Goal: Task Accomplishment & Management: Use online tool/utility

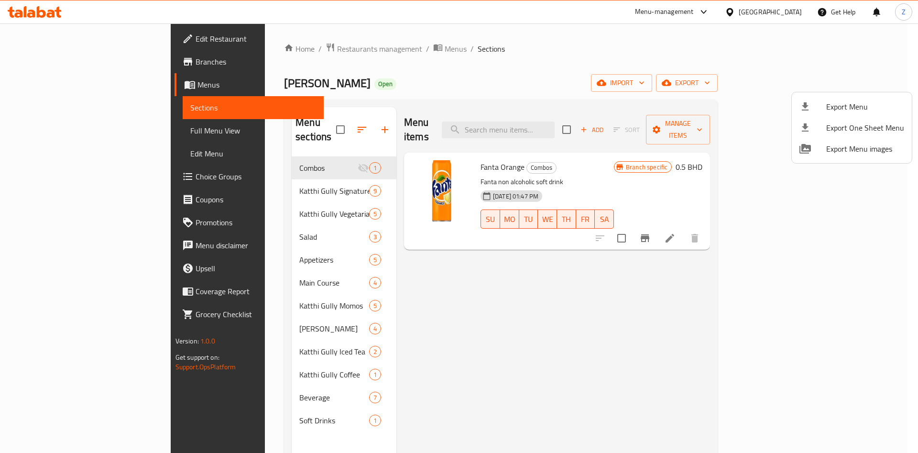
click at [264, 48] on div at bounding box center [459, 226] width 918 height 453
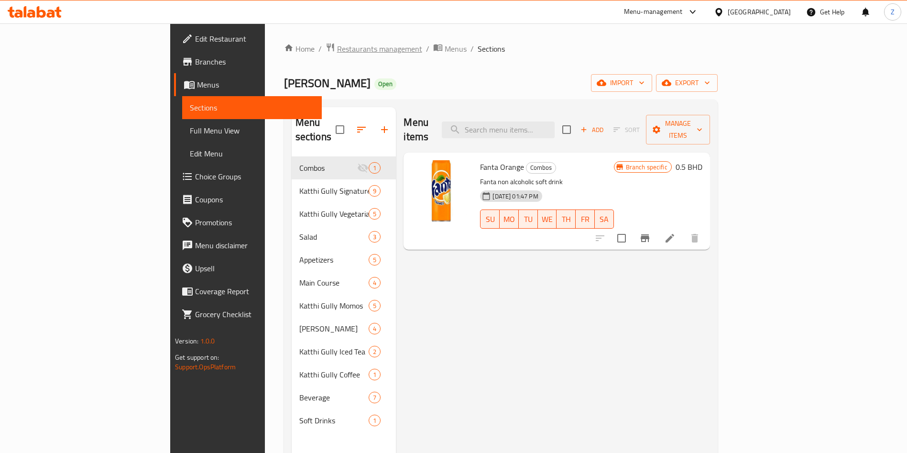
click at [337, 48] on span "Restaurants management" at bounding box center [379, 48] width 85 height 11
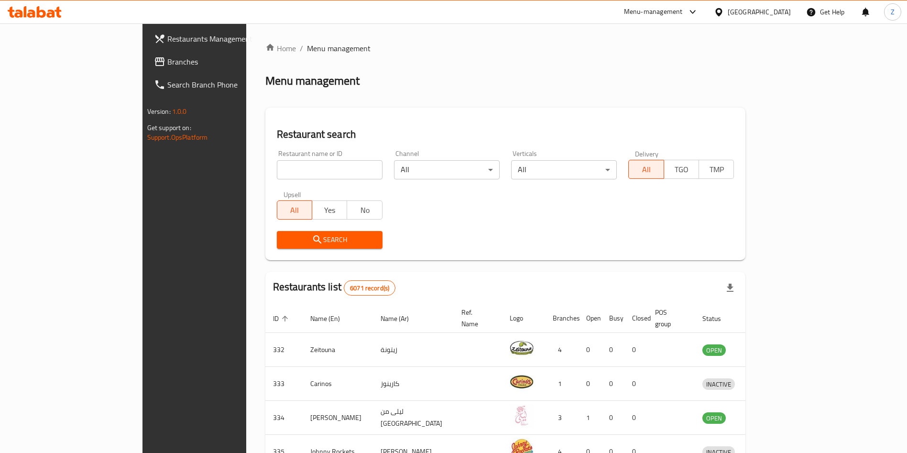
click at [277, 169] on input "search" at bounding box center [330, 169] width 106 height 19
type input "e"
type input "aljood albukhari"
click button "Search" at bounding box center [330, 240] width 106 height 18
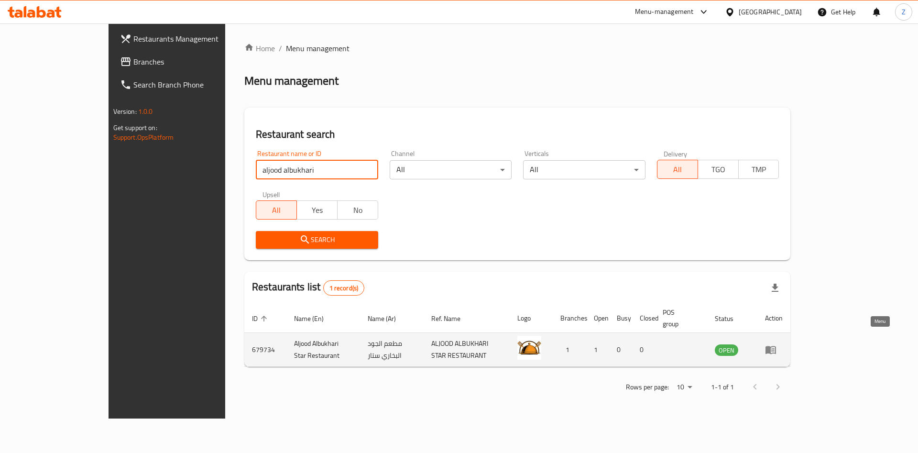
click at [777, 344] on icon "enhanced table" at bounding box center [770, 349] width 11 height 11
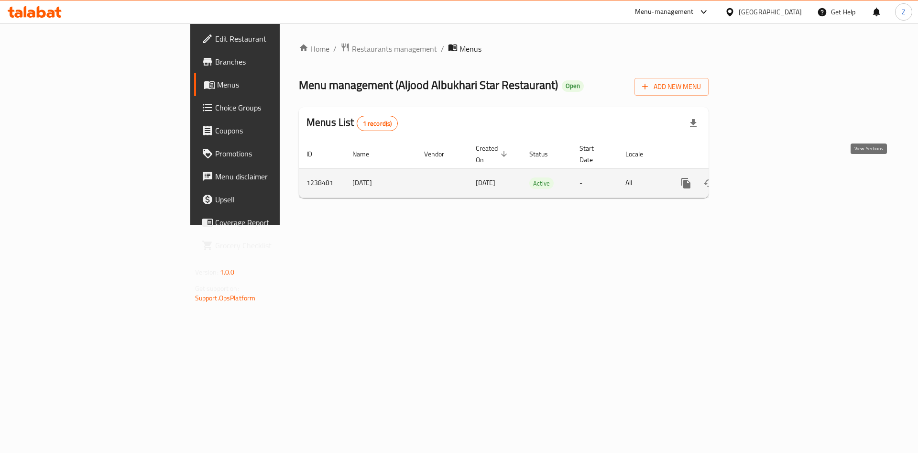
click at [761, 177] on icon "enhanced table" at bounding box center [755, 182] width 11 height 11
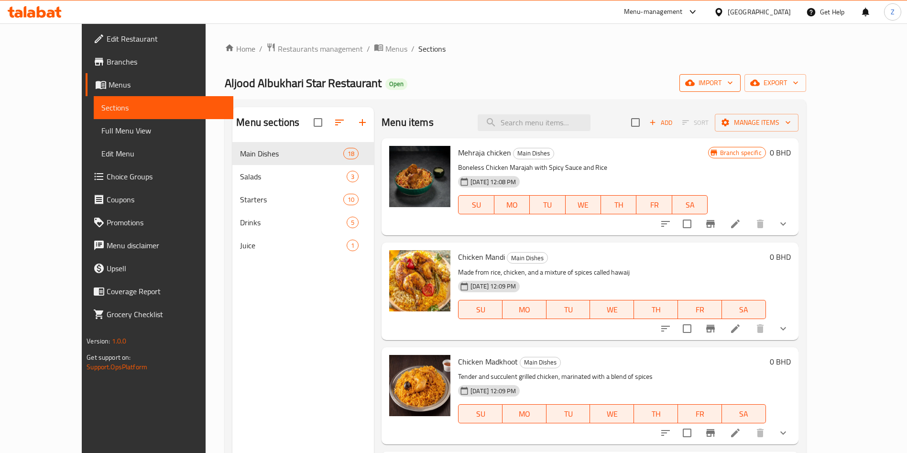
click at [733, 83] on span "import" at bounding box center [710, 83] width 46 height 12
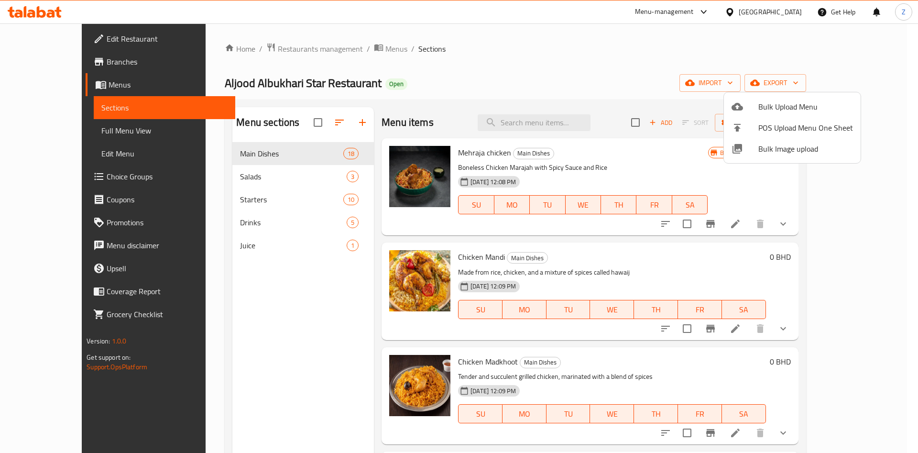
click at [721, 56] on div at bounding box center [459, 226] width 918 height 453
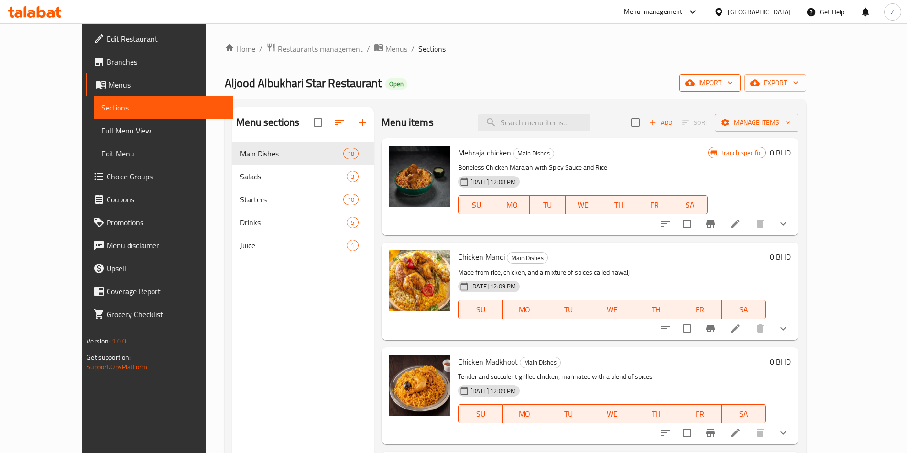
click at [733, 81] on span "import" at bounding box center [710, 83] width 46 height 12
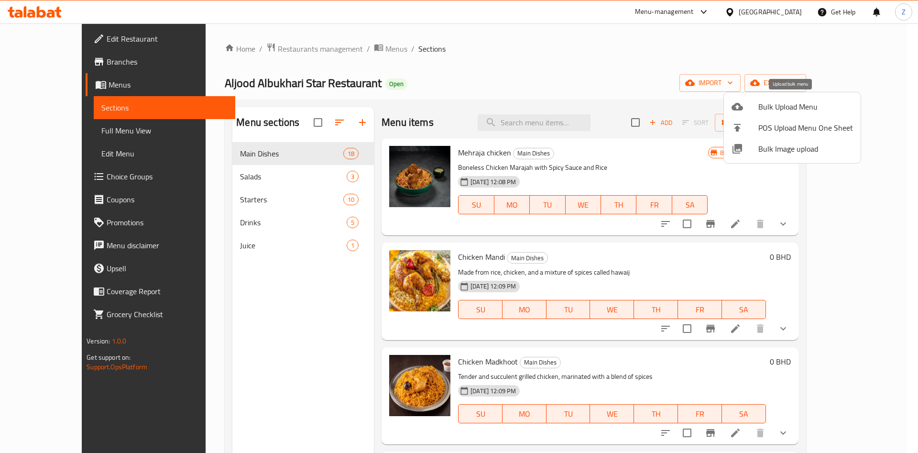
click at [784, 112] on span "Bulk Upload Menu" at bounding box center [806, 106] width 95 height 11
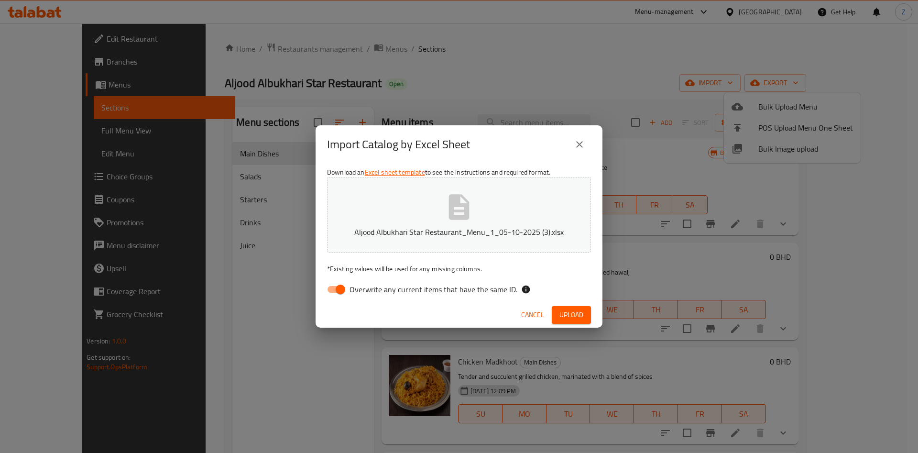
click at [569, 316] on span "Upload" at bounding box center [572, 315] width 24 height 12
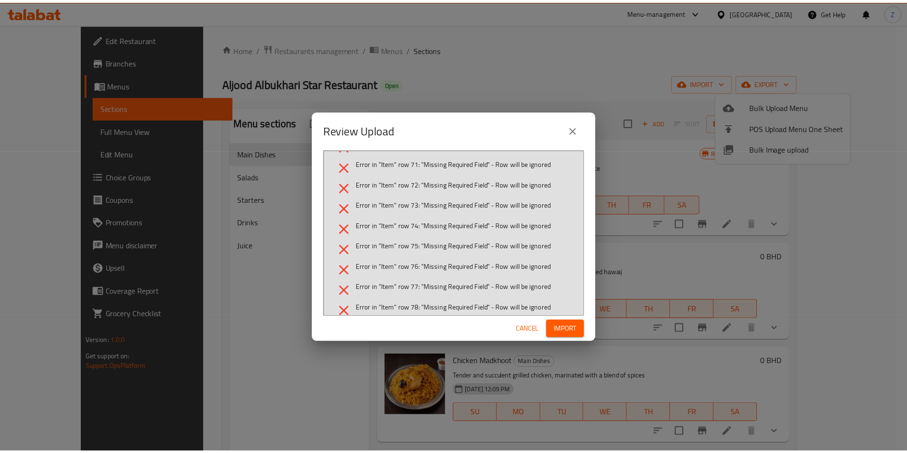
scroll to position [658, 0]
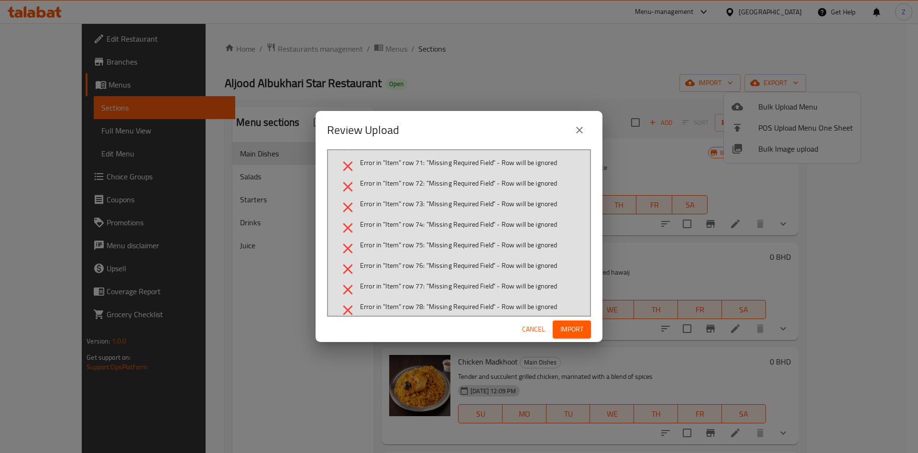
click at [530, 335] on button "Cancel" at bounding box center [534, 330] width 31 height 18
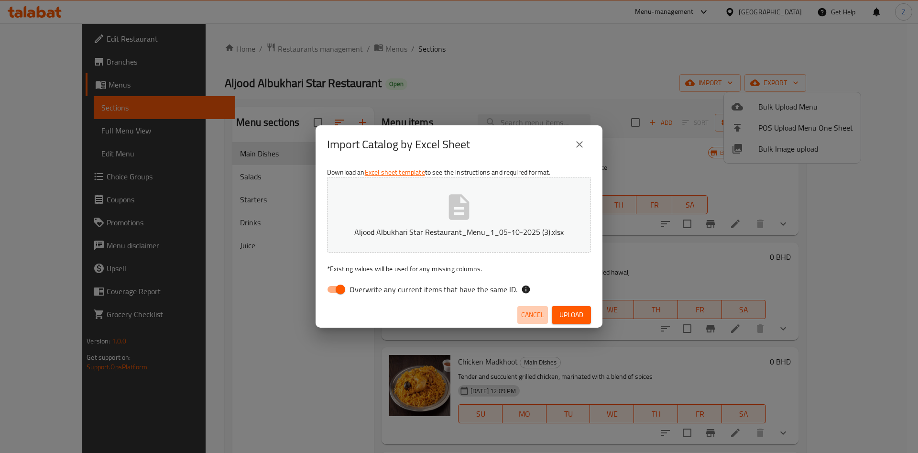
click at [529, 311] on span "Cancel" at bounding box center [532, 315] width 23 height 12
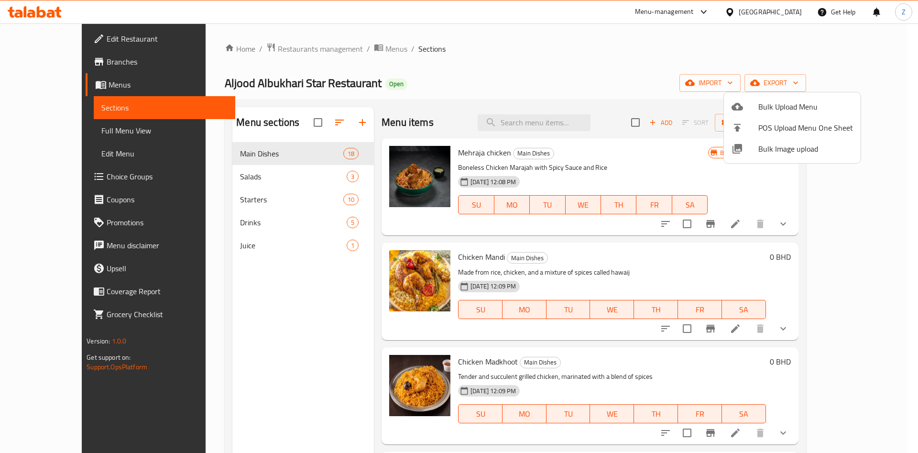
click at [284, 336] on div at bounding box center [459, 226] width 918 height 453
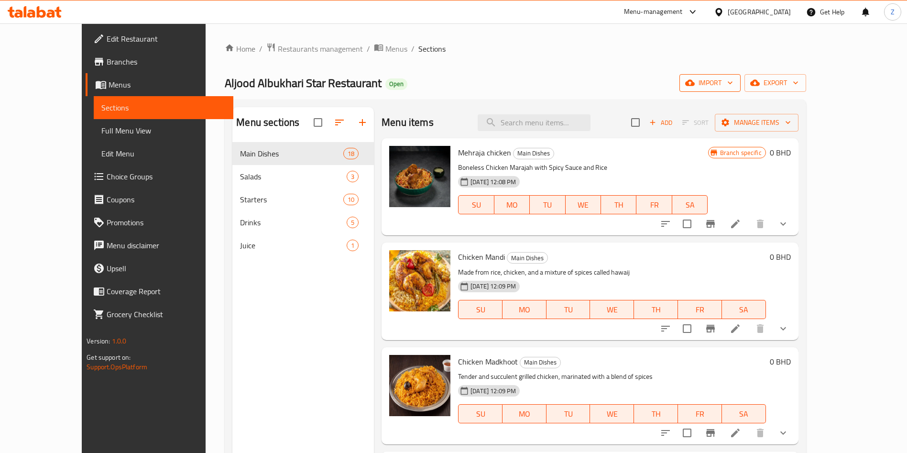
click at [733, 85] on span "import" at bounding box center [710, 83] width 46 height 12
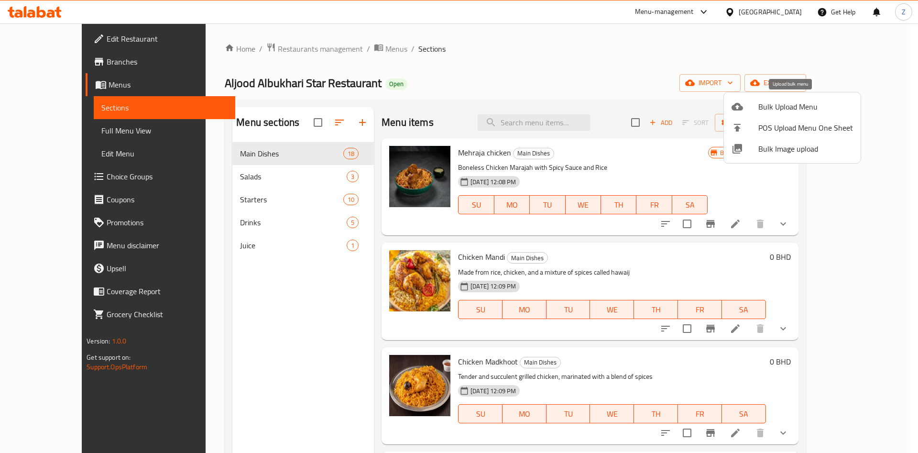
click at [773, 104] on span "Bulk Upload Menu" at bounding box center [806, 106] width 95 height 11
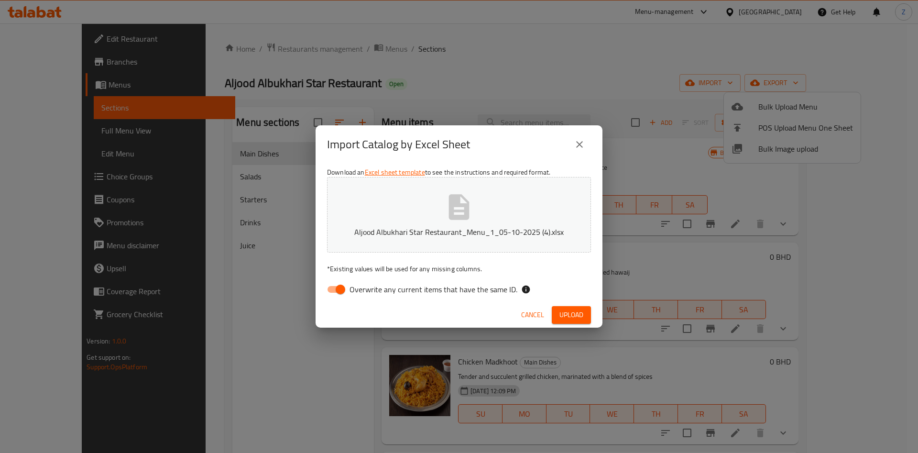
click at [572, 312] on span "Upload" at bounding box center [572, 315] width 24 height 12
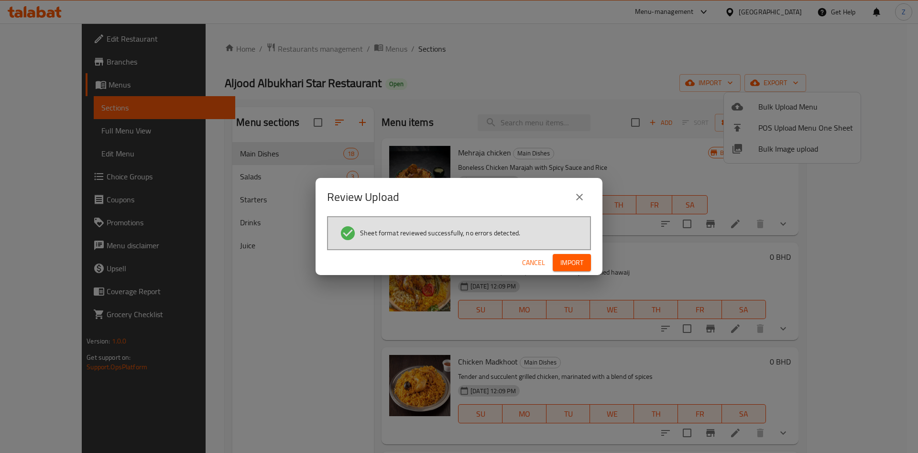
click at [573, 257] on span "Import" at bounding box center [572, 263] width 23 height 12
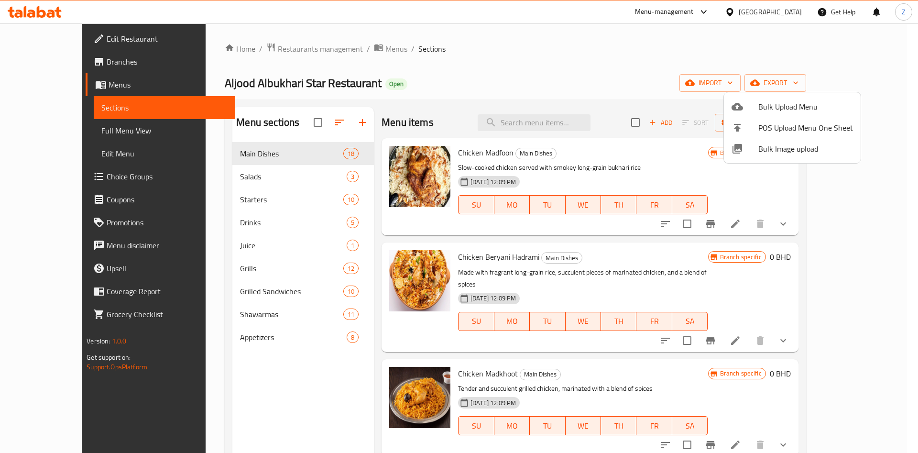
click at [574, 57] on div at bounding box center [459, 226] width 918 height 453
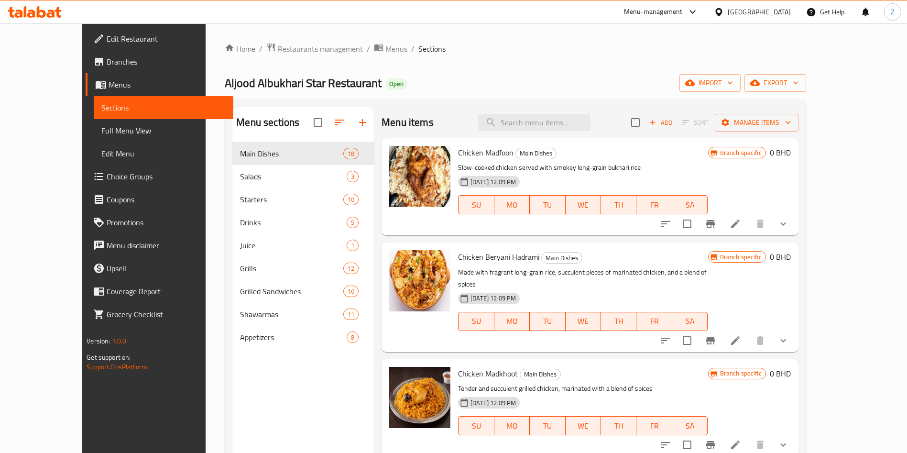
click at [625, 37] on div "Home / Restaurants management / Menus / Sections Aljood Albukhari Star Restaura…" at bounding box center [515, 305] width 619 height 564
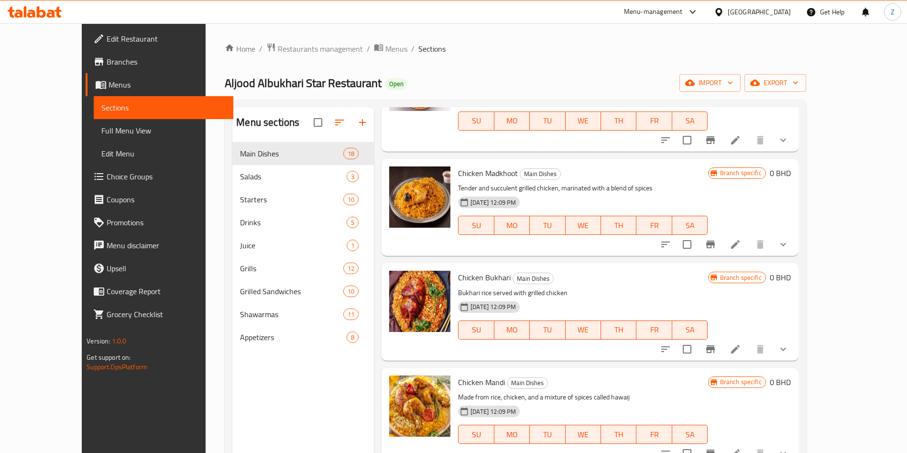
scroll to position [228, 0]
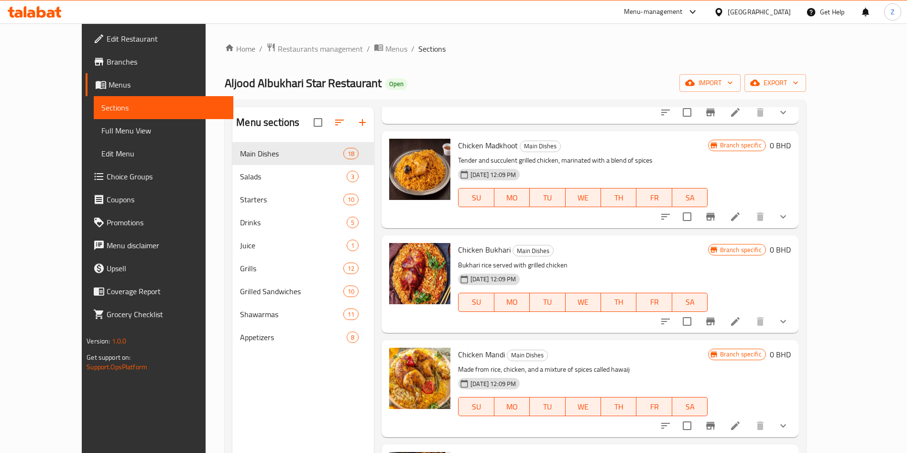
click at [763, 42] on div "Home / Restaurants management / Menus / Sections Aljood Albukhari Star Restaura…" at bounding box center [515, 305] width 619 height 564
